Goal: Task Accomplishment & Management: Manage account settings

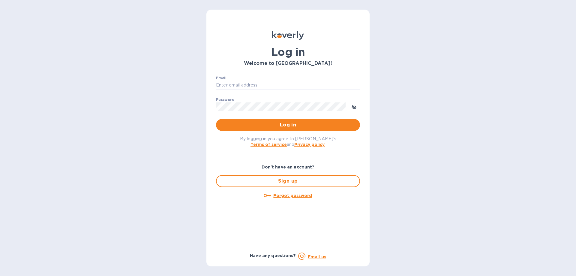
type input "[PERSON_NAME][EMAIL_ADDRESS][DOMAIN_NAME]"
click at [282, 125] on span "Log in" at bounding box center [288, 124] width 134 height 7
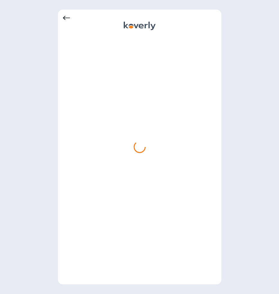
click at [68, 19] on icon at bounding box center [66, 17] width 7 height 7
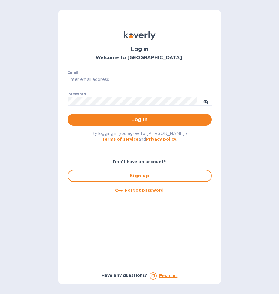
type input "[PERSON_NAME][EMAIL_ADDRESS][DOMAIN_NAME]"
click at [161, 119] on span "Log in" at bounding box center [139, 119] width 134 height 7
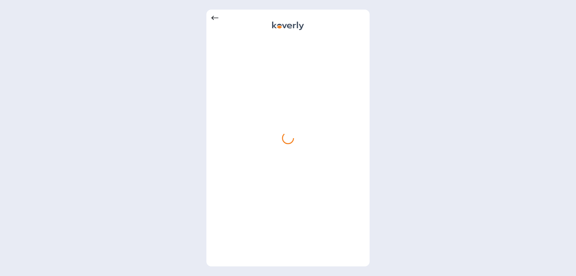
click at [215, 18] on icon at bounding box center [214, 18] width 7 height 4
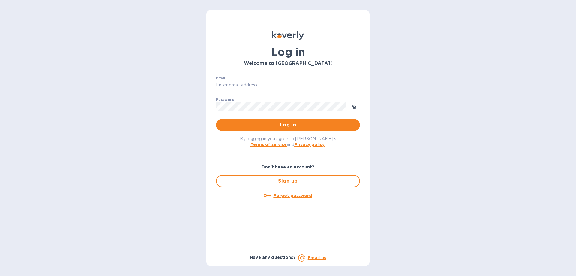
type input "[PERSON_NAME][EMAIL_ADDRESS][DOMAIN_NAME]"
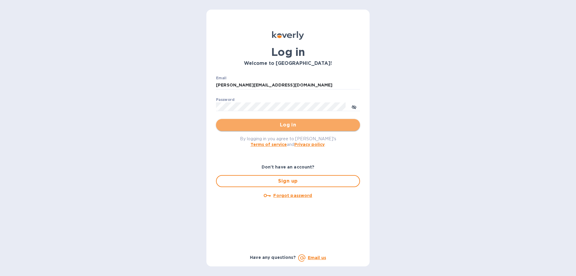
click at [270, 123] on span "Log in" at bounding box center [288, 124] width 134 height 7
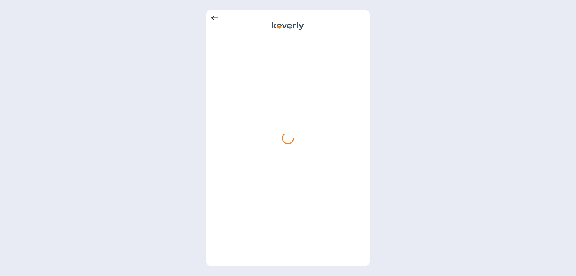
click at [215, 16] on icon at bounding box center [214, 17] width 7 height 7
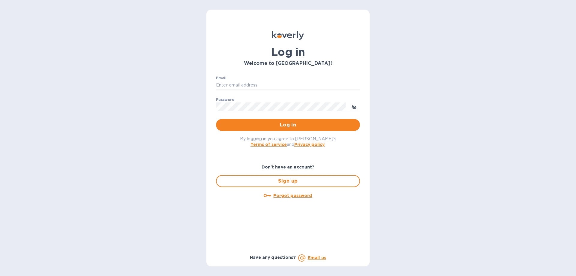
type input "[PERSON_NAME][EMAIL_ADDRESS][DOMAIN_NAME]"
click at [324, 258] on b "Email us" at bounding box center [317, 257] width 18 height 5
click at [311, 125] on span "Log in" at bounding box center [288, 124] width 134 height 7
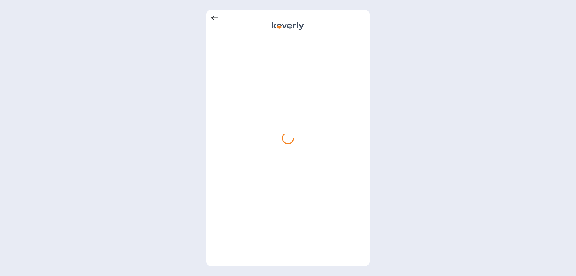
click at [216, 20] on icon at bounding box center [214, 17] width 7 height 7
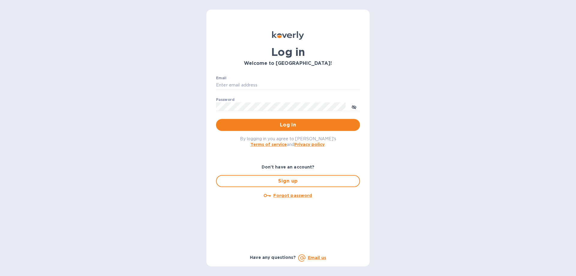
type input "[PERSON_NAME][EMAIL_ADDRESS][DOMAIN_NAME]"
click at [272, 122] on span "Log in" at bounding box center [288, 124] width 134 height 7
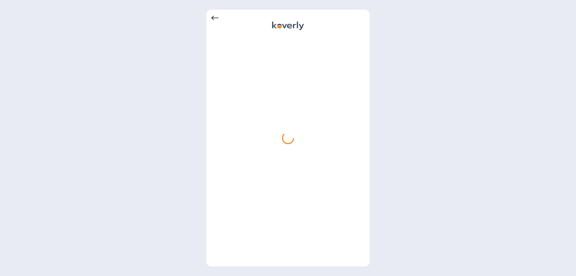
click at [212, 17] on icon at bounding box center [214, 17] width 7 height 7
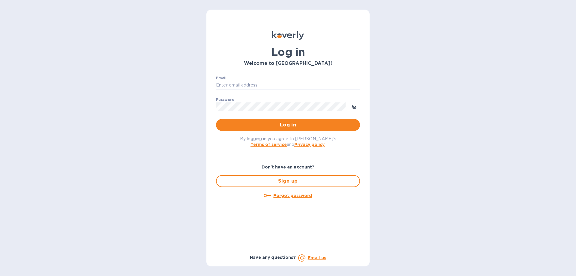
type input "[PERSON_NAME][EMAIL_ADDRESS][DOMAIN_NAME]"
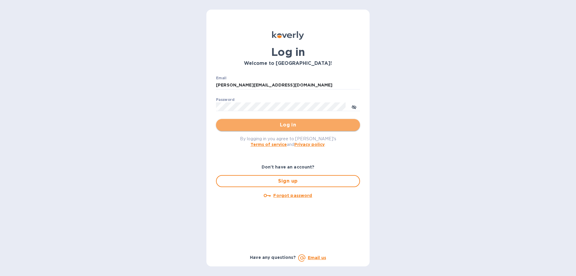
click at [280, 123] on span "Log in" at bounding box center [288, 124] width 134 height 7
